Goal: Find contact information: Find contact information

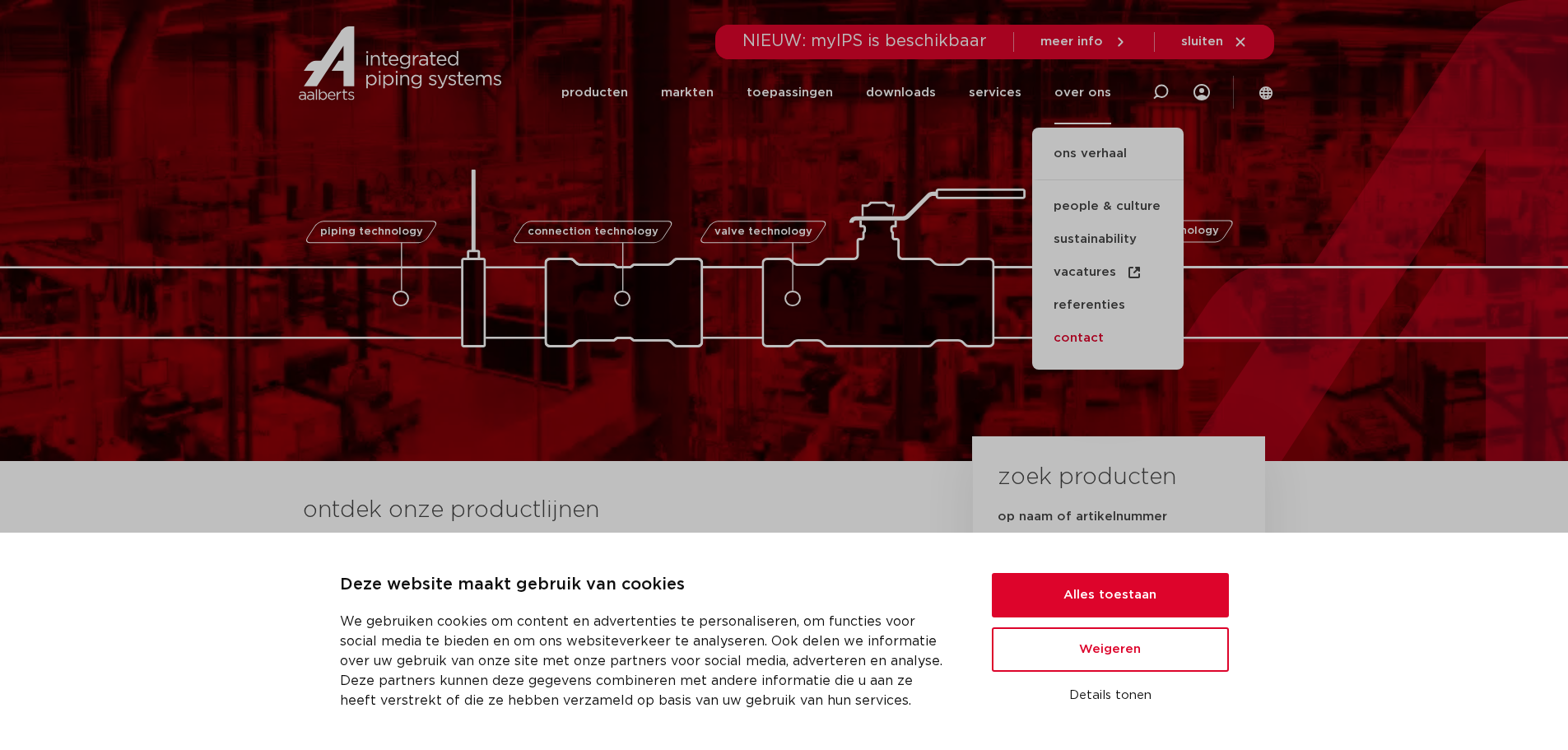
click at [1082, 339] on link "contact" at bounding box center [1108, 338] width 151 height 33
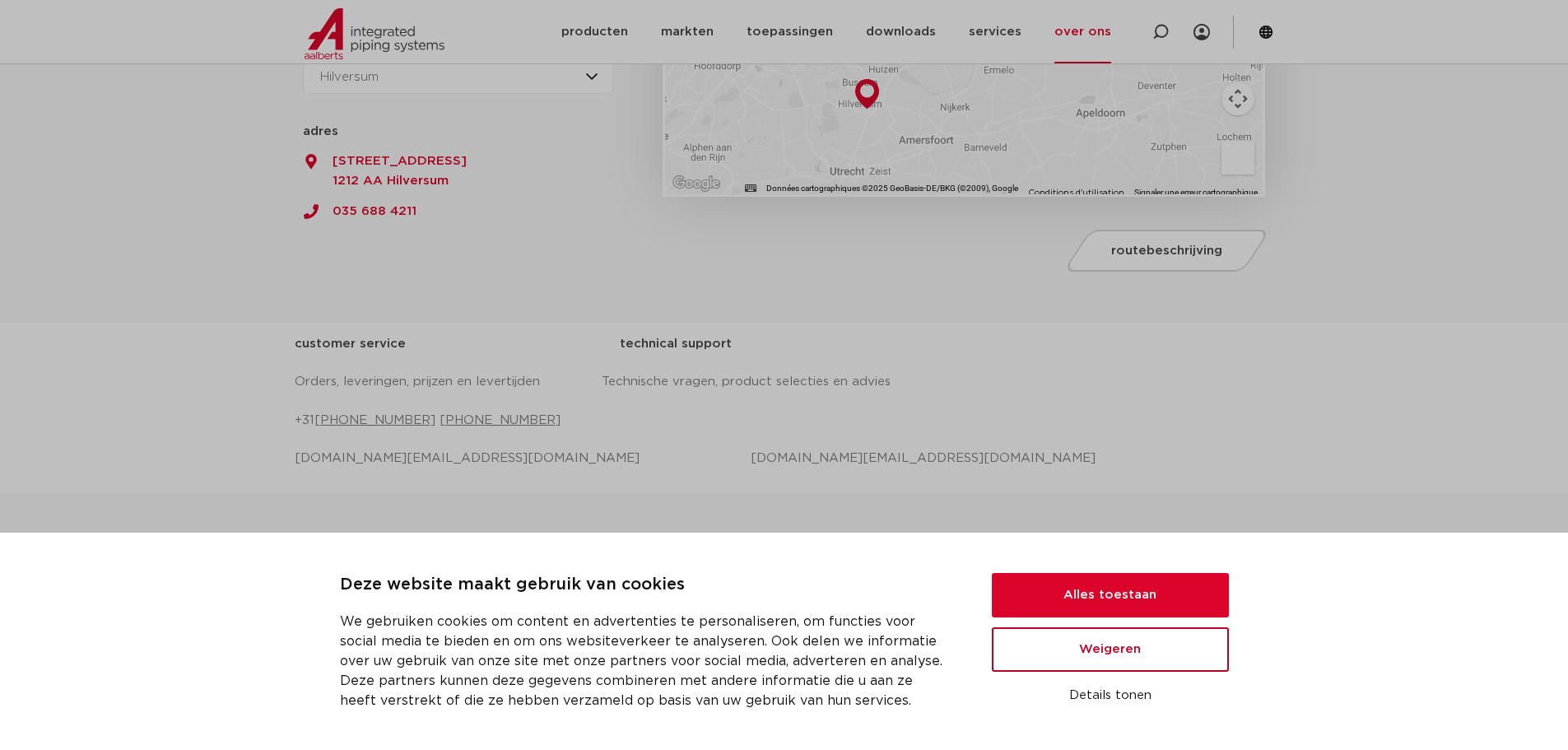
drag, startPoint x: 1125, startPoint y: 654, endPoint x: 783, endPoint y: 633, distance: 342.6
click at [1115, 654] on button "Weigeren" at bounding box center [1110, 650] width 237 height 44
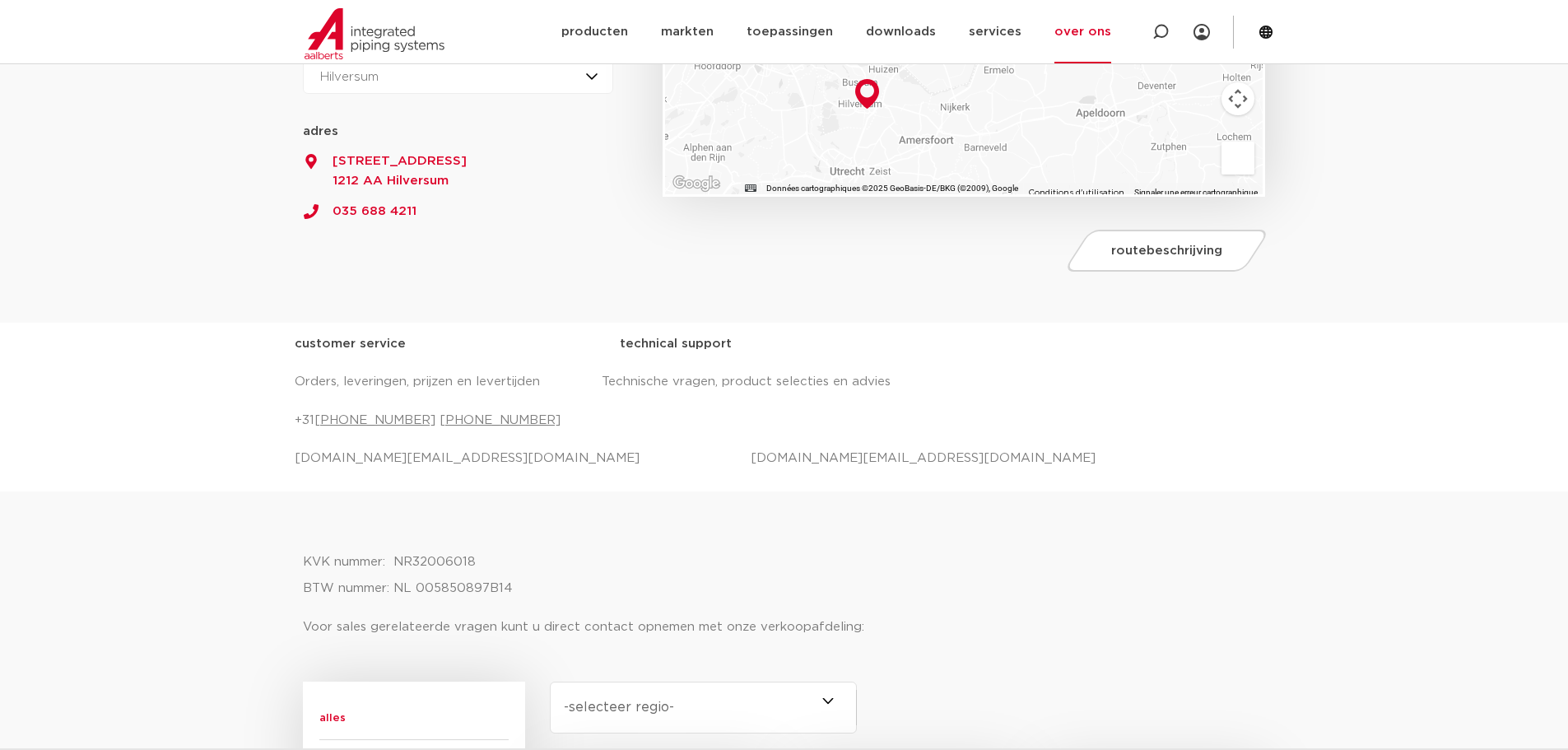
click at [500, 93] on div "Hilversum Hilversum Zeewolde" at bounding box center [457, 76] width 311 height 36
click at [523, 167] on span "Productieweg 9" at bounding box center [457, 161] width 311 height 20
